Goal: Information Seeking & Learning: Learn about a topic

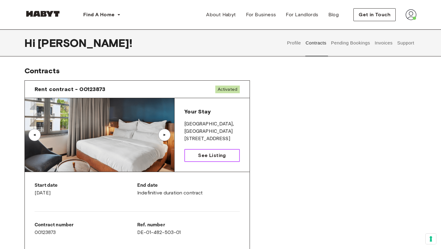
click at [215, 158] on span "See Listing" at bounding box center [212, 155] width 28 height 7
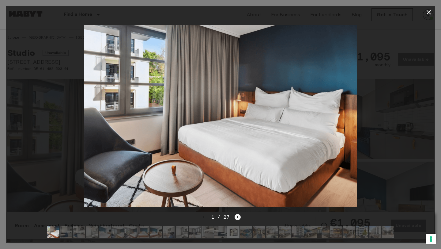
click at [238, 218] on icon "Next image" at bounding box center [238, 217] width 6 height 6
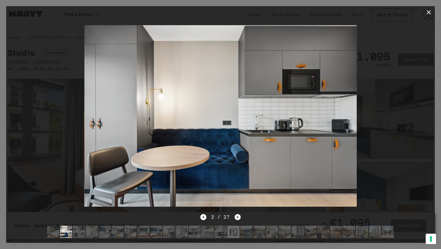
click at [238, 215] on icon "Next image" at bounding box center [238, 217] width 6 height 6
